Goal: Navigation & Orientation: Find specific page/section

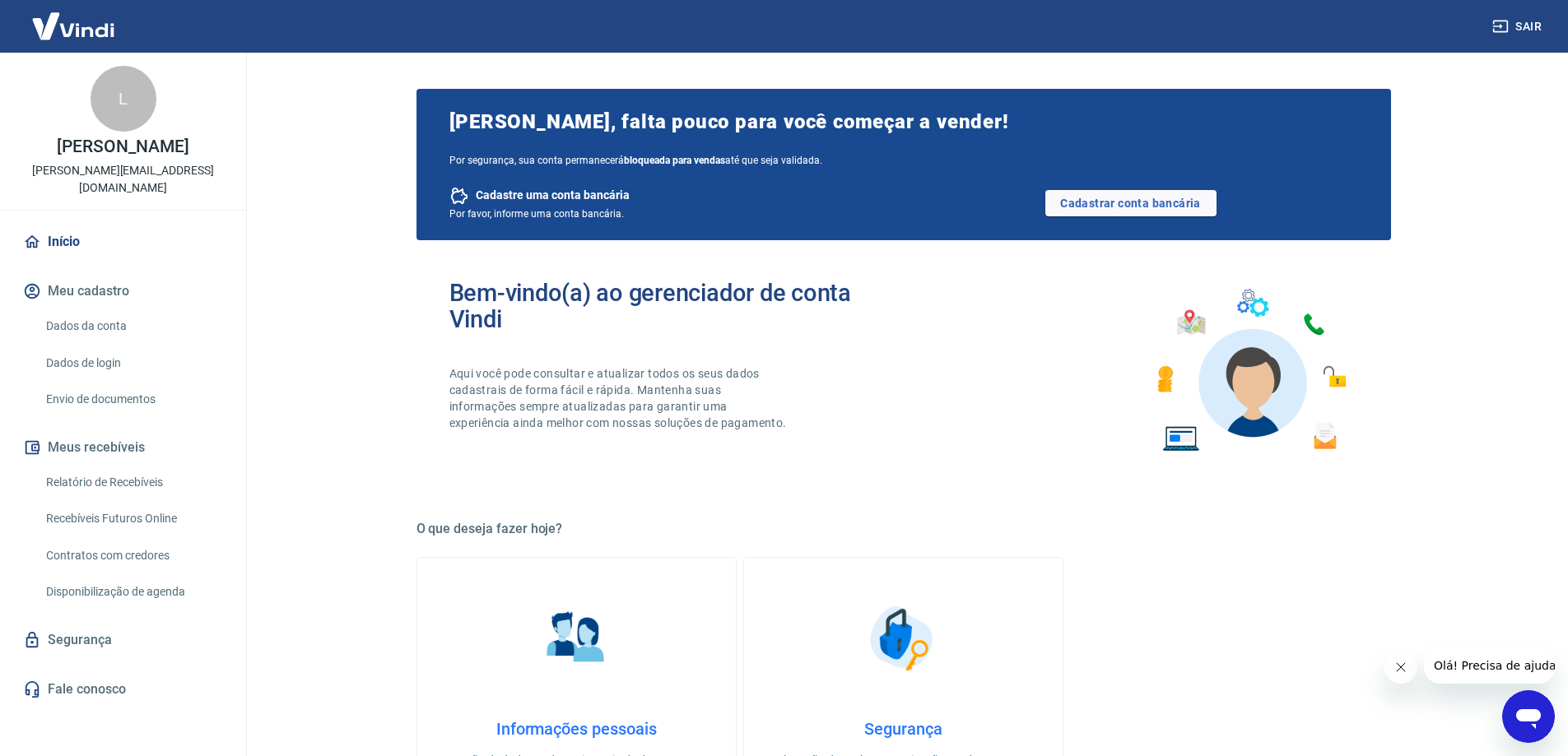
click at [674, 337] on div "Bem-vindo(a) ao gerenciador de conta Vindi Aqui você pode consultar e atualizar…" at bounding box center [677, 370] width 455 height 182
drag, startPoint x: 620, startPoint y: 305, endPoint x: 606, endPoint y: 308, distance: 14.3
click at [620, 305] on h2 "Bem-vindo(a) ao gerenciador de conta Vindi" at bounding box center [677, 305] width 455 height 52
